Goal: Transaction & Acquisition: Purchase product/service

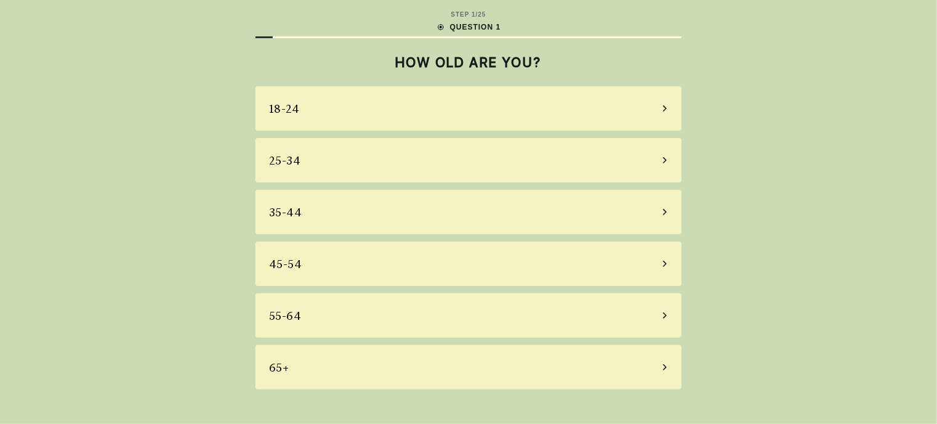
click at [305, 366] on div "65+" at bounding box center [469, 367] width 426 height 44
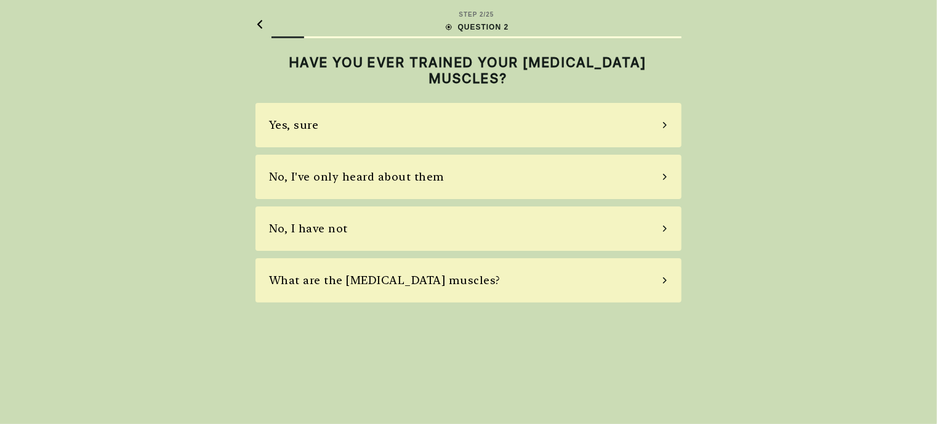
click at [344, 125] on div "Yes, sure" at bounding box center [469, 125] width 426 height 44
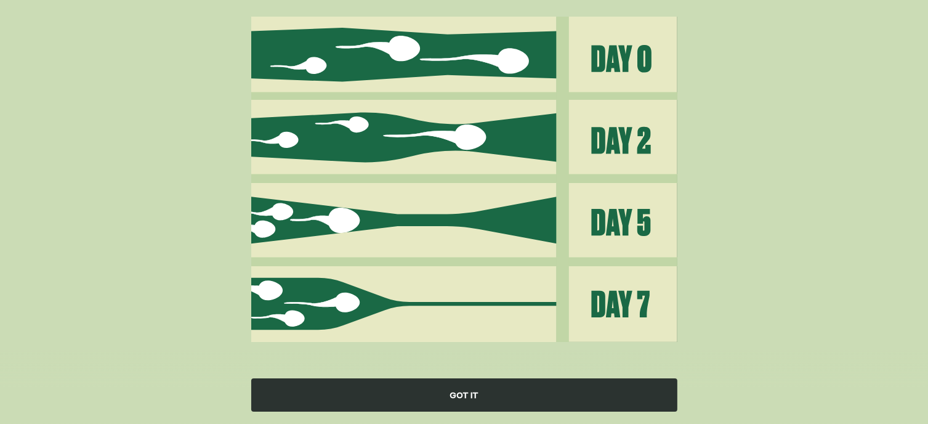
scroll to position [155, 0]
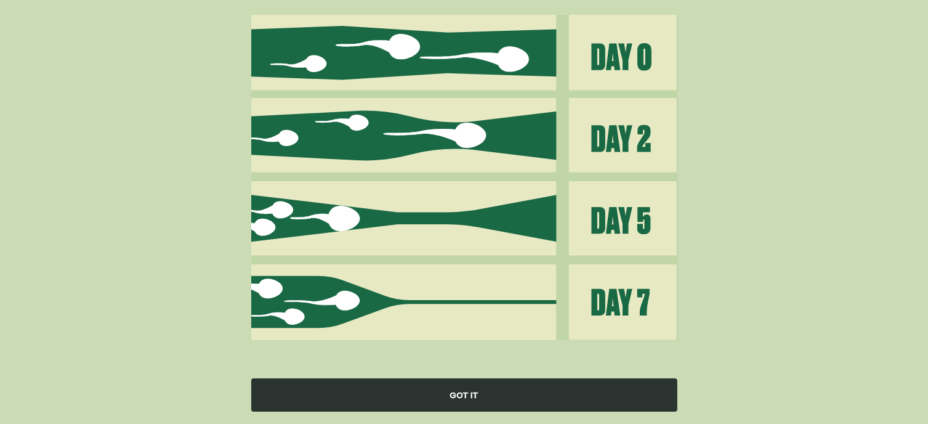
click at [461, 381] on div "GOT IT" at bounding box center [464, 394] width 426 height 33
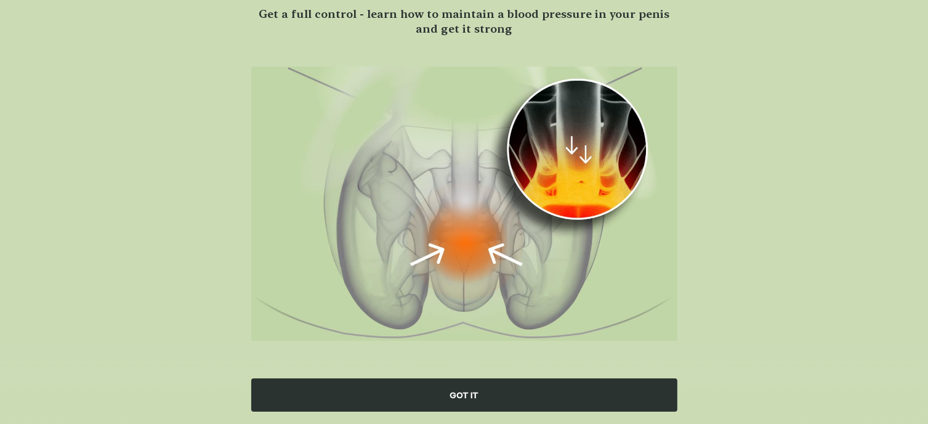
click at [451, 388] on div "GOT IT" at bounding box center [464, 394] width 426 height 33
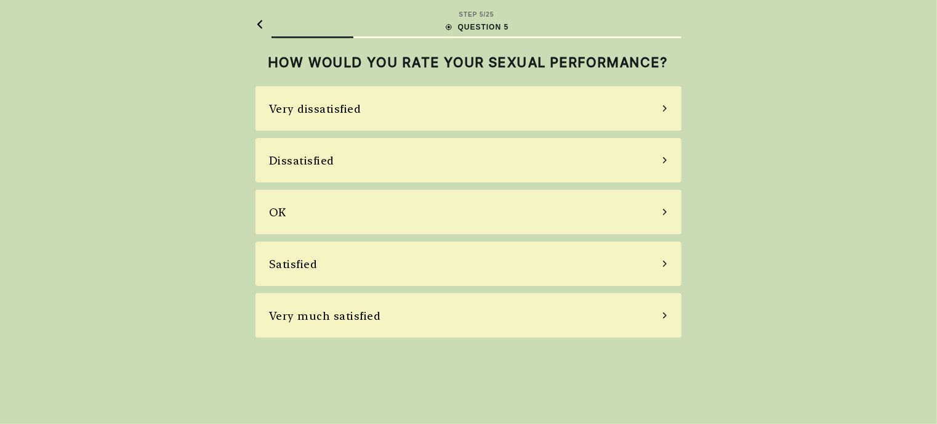
click at [416, 156] on div "Dissatisfied" at bounding box center [469, 160] width 426 height 44
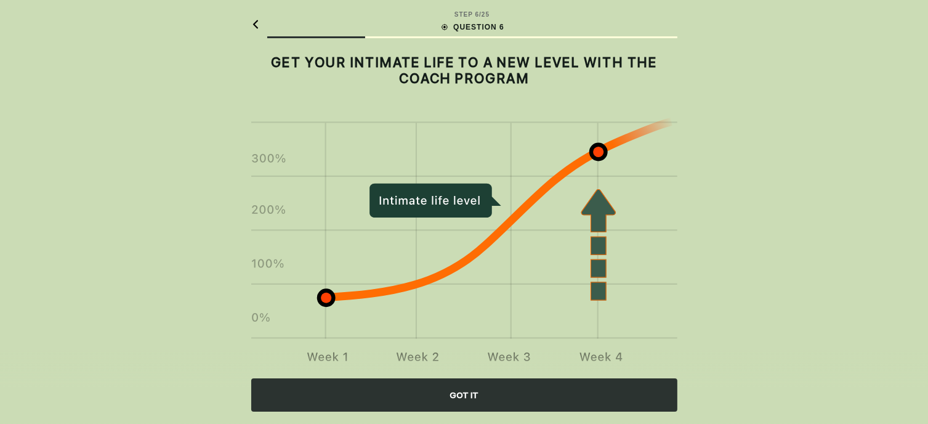
click at [471, 386] on div "GOT IT" at bounding box center [464, 394] width 426 height 33
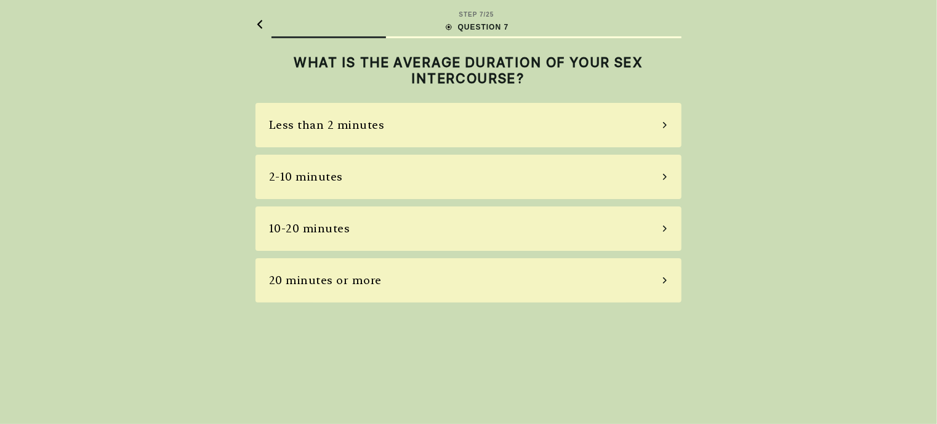
click at [430, 115] on div "Less than 2 minutes" at bounding box center [469, 125] width 426 height 44
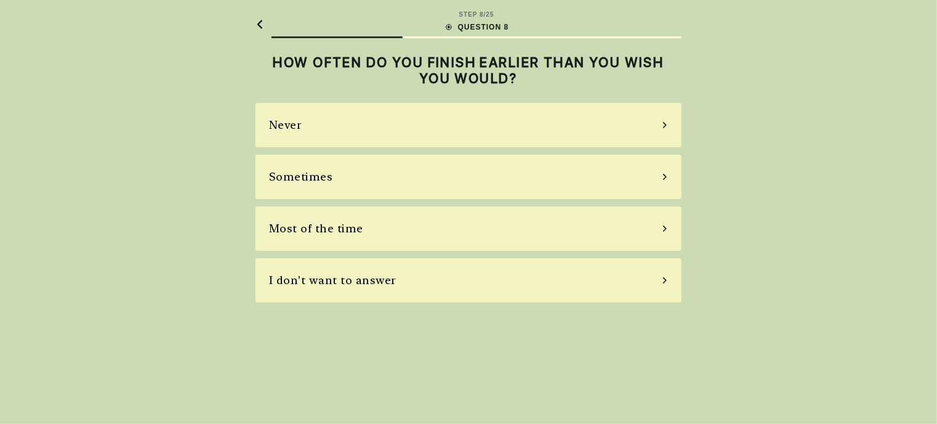
click at [332, 272] on div "I don't want to answer" at bounding box center [332, 280] width 127 height 17
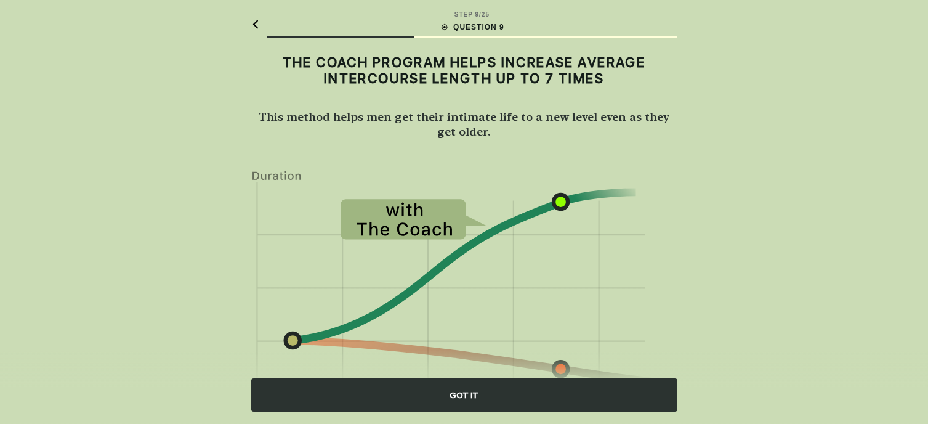
click at [458, 387] on div "GOT IT" at bounding box center [464, 394] width 426 height 33
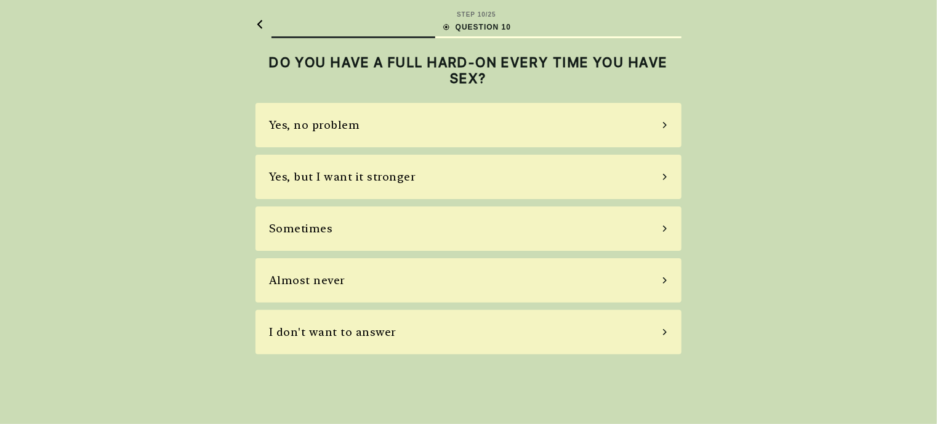
click at [310, 279] on div "Almost never" at bounding box center [307, 280] width 76 height 17
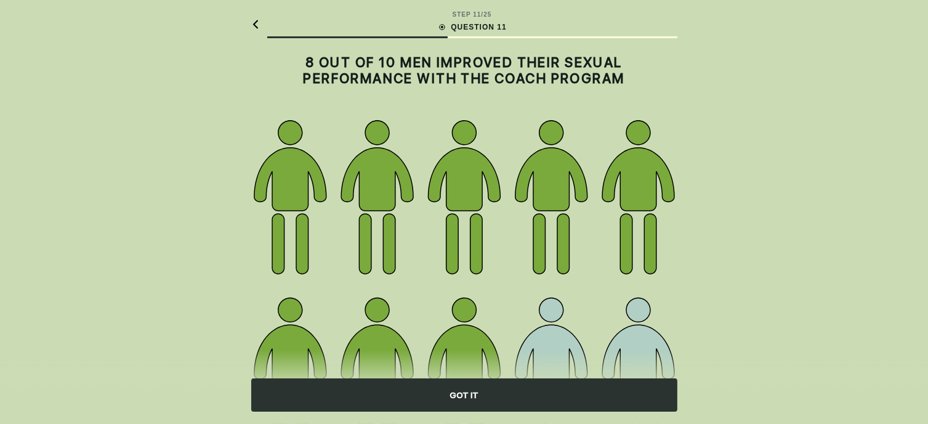
click at [440, 391] on div "GOT IT" at bounding box center [464, 394] width 426 height 33
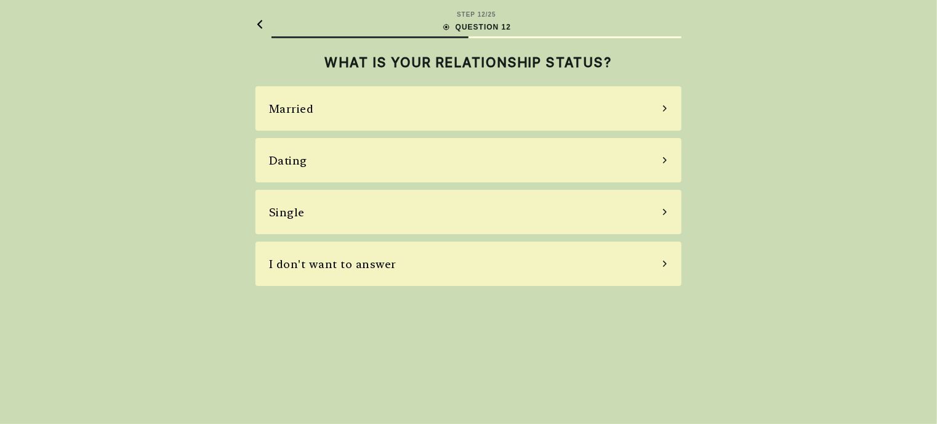
click at [300, 106] on div "Married" at bounding box center [291, 108] width 45 height 17
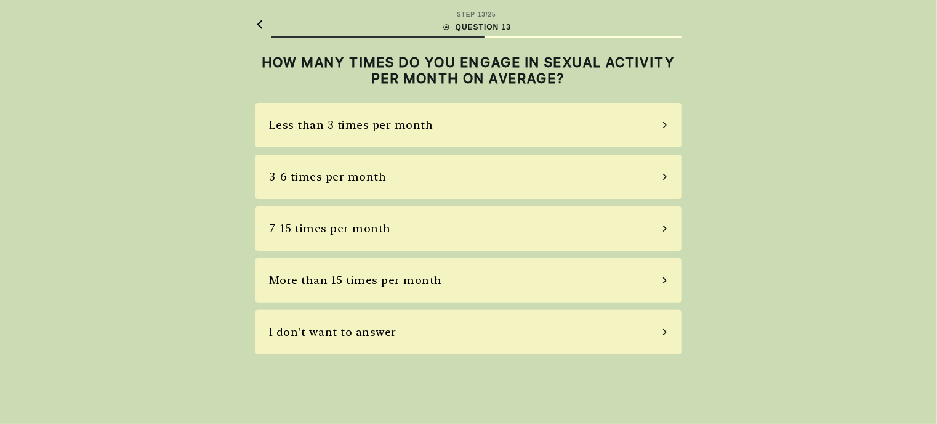
click at [313, 327] on div "I don't want to answer" at bounding box center [332, 331] width 127 height 17
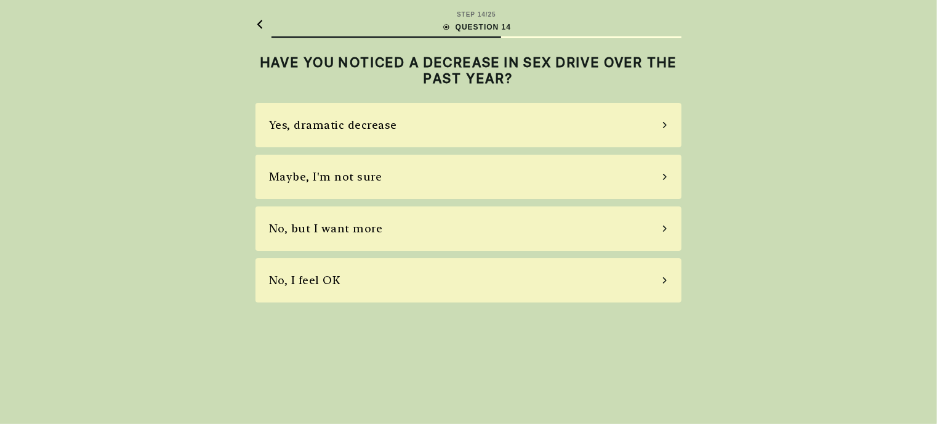
click at [309, 126] on div "Yes, dramatic decrease" at bounding box center [333, 124] width 128 height 17
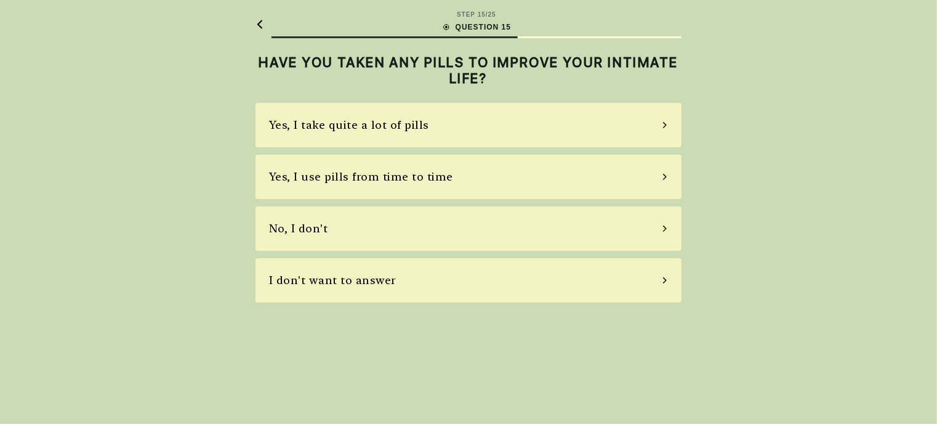
click at [309, 126] on div "Yes, I take quite a lot of pills" at bounding box center [349, 124] width 160 height 17
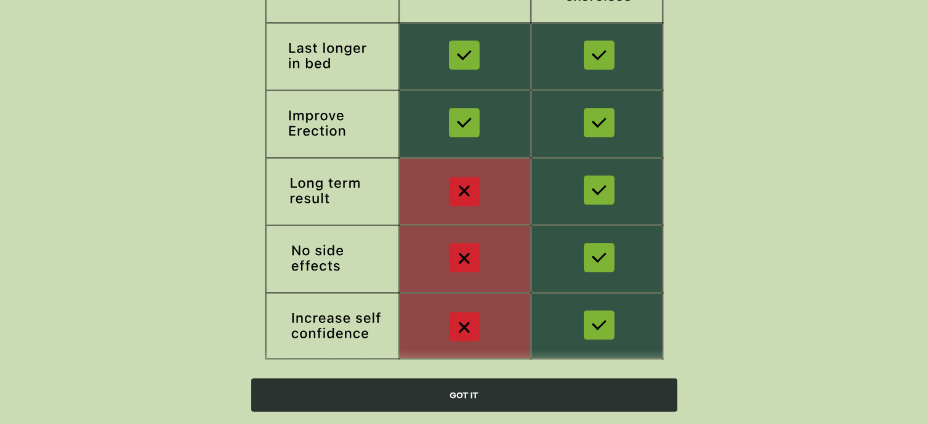
scroll to position [212, 0]
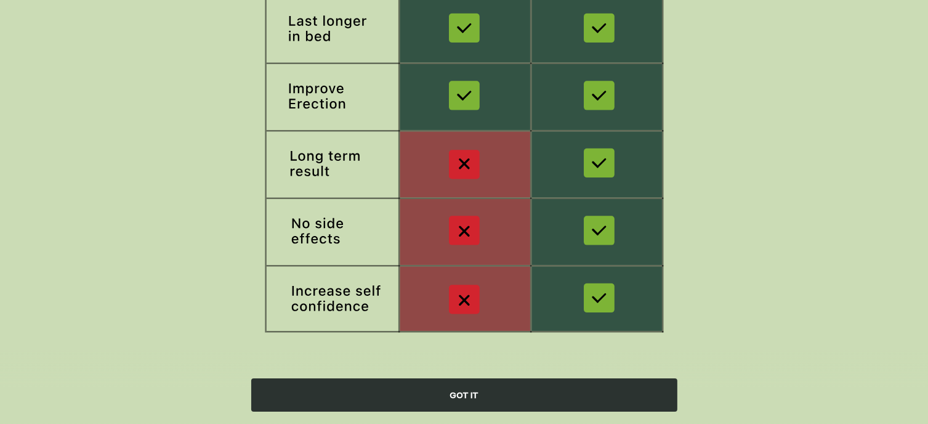
click at [439, 391] on div "GOT IT" at bounding box center [464, 394] width 426 height 33
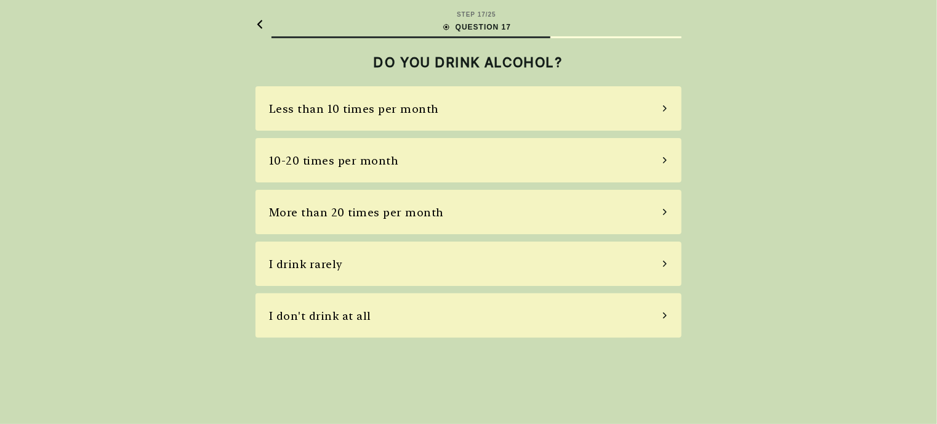
click at [303, 256] on div "I drink rarely" at bounding box center [306, 264] width 74 height 17
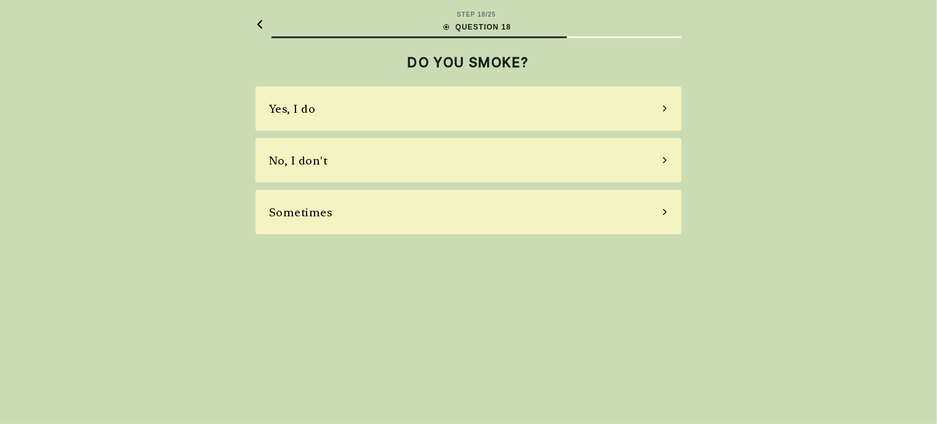
click at [277, 155] on div "No, I don't" at bounding box center [298, 160] width 59 height 17
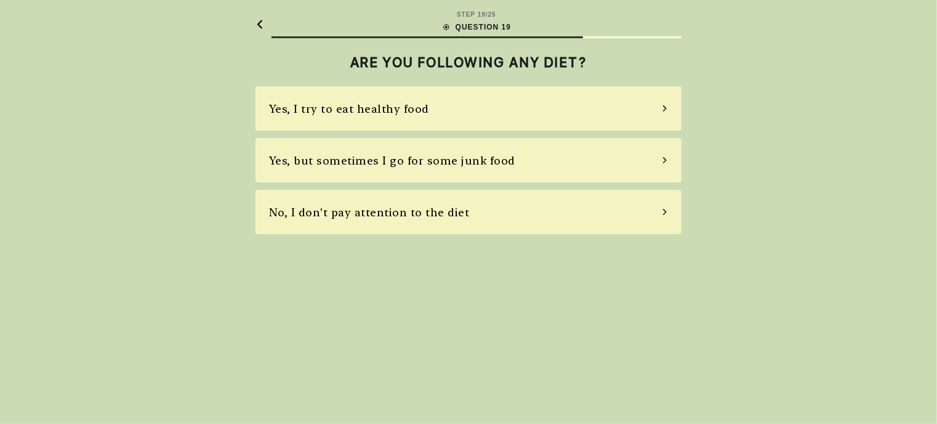
click at [311, 110] on div "Yes, I try to eat healthy food" at bounding box center [349, 108] width 160 height 17
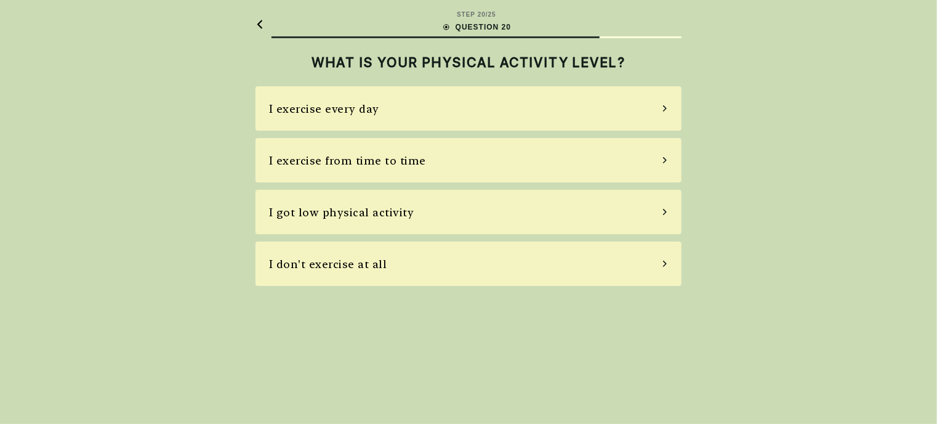
click at [281, 105] on div "I exercise every day" at bounding box center [324, 108] width 110 height 17
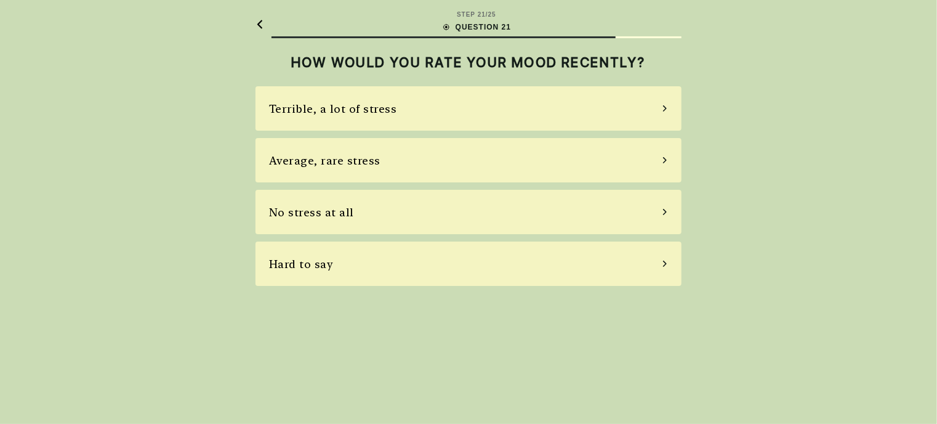
click at [321, 107] on div "Terrible, a lot of stress" at bounding box center [333, 108] width 128 height 17
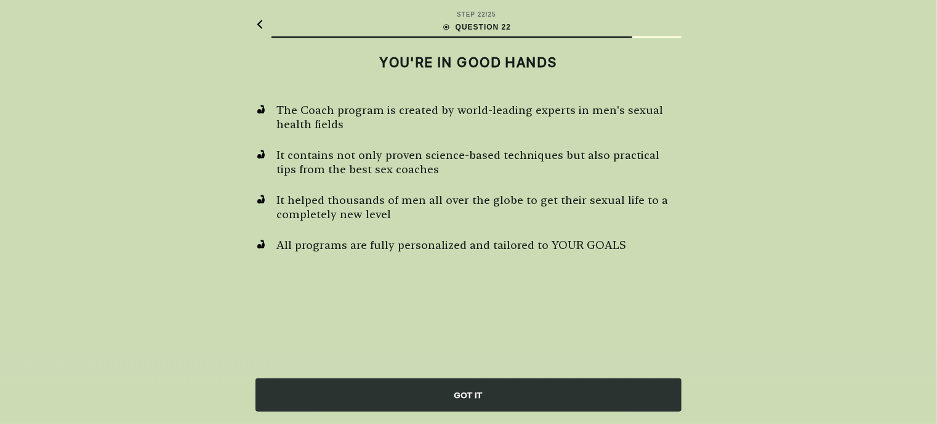
click at [431, 400] on div "GOT IT" at bounding box center [469, 394] width 426 height 33
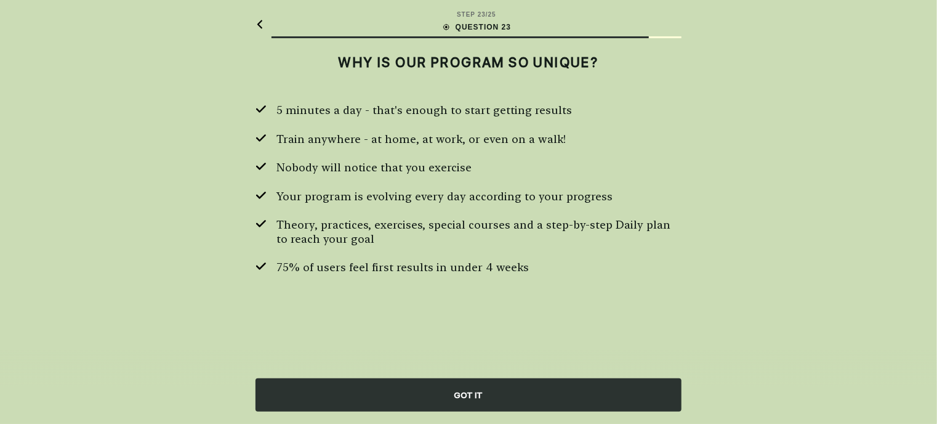
click at [431, 400] on div "GOT IT" at bounding box center [469, 394] width 426 height 33
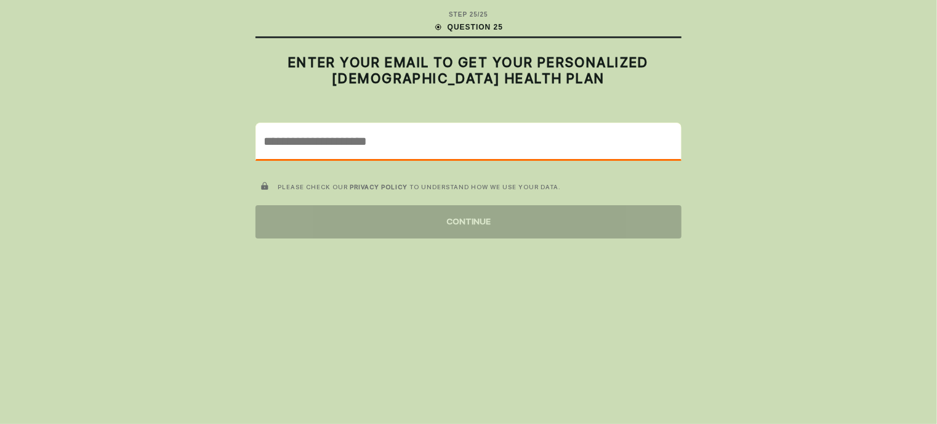
click at [529, 147] on input "email" at bounding box center [468, 141] width 425 height 36
type input "**********"
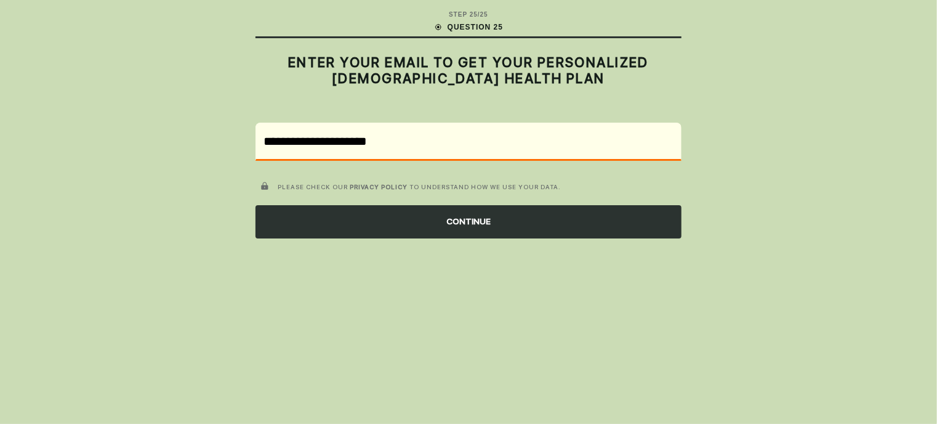
click at [339, 223] on div "CONTINUE" at bounding box center [469, 221] width 426 height 33
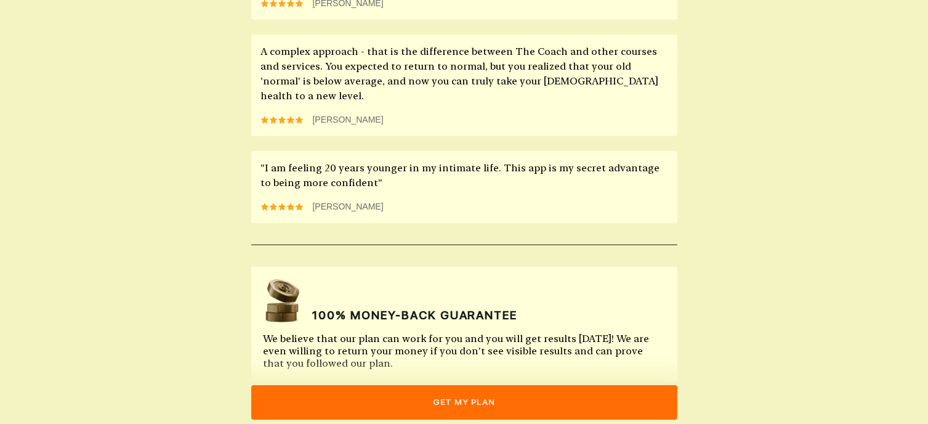
scroll to position [1129, 0]
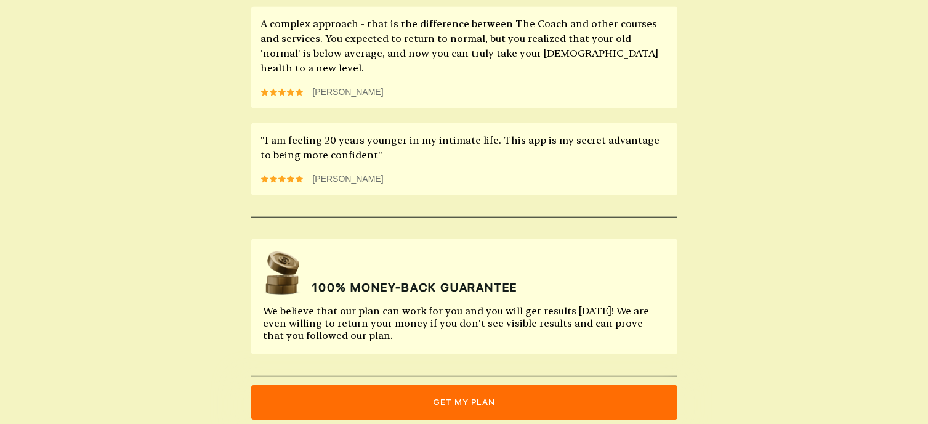
click at [451, 397] on button "get my plan" at bounding box center [464, 402] width 426 height 34
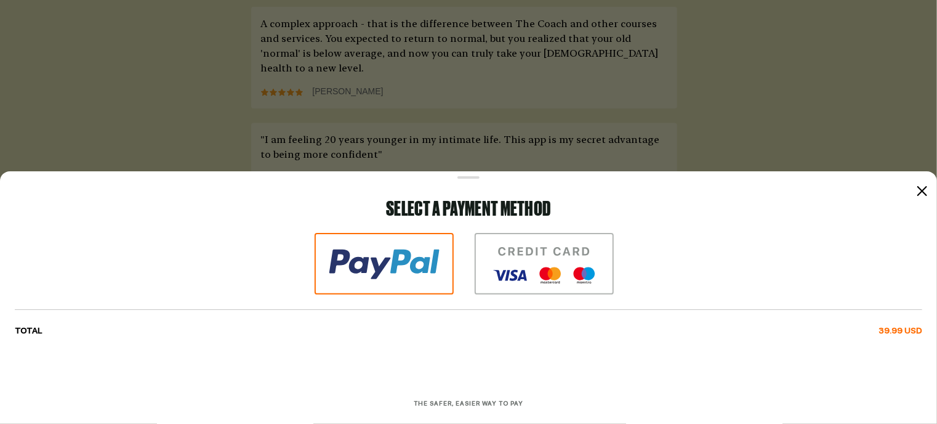
click at [921, 193] on icon at bounding box center [922, 191] width 10 height 10
